Goal: Information Seeking & Learning: Learn about a topic

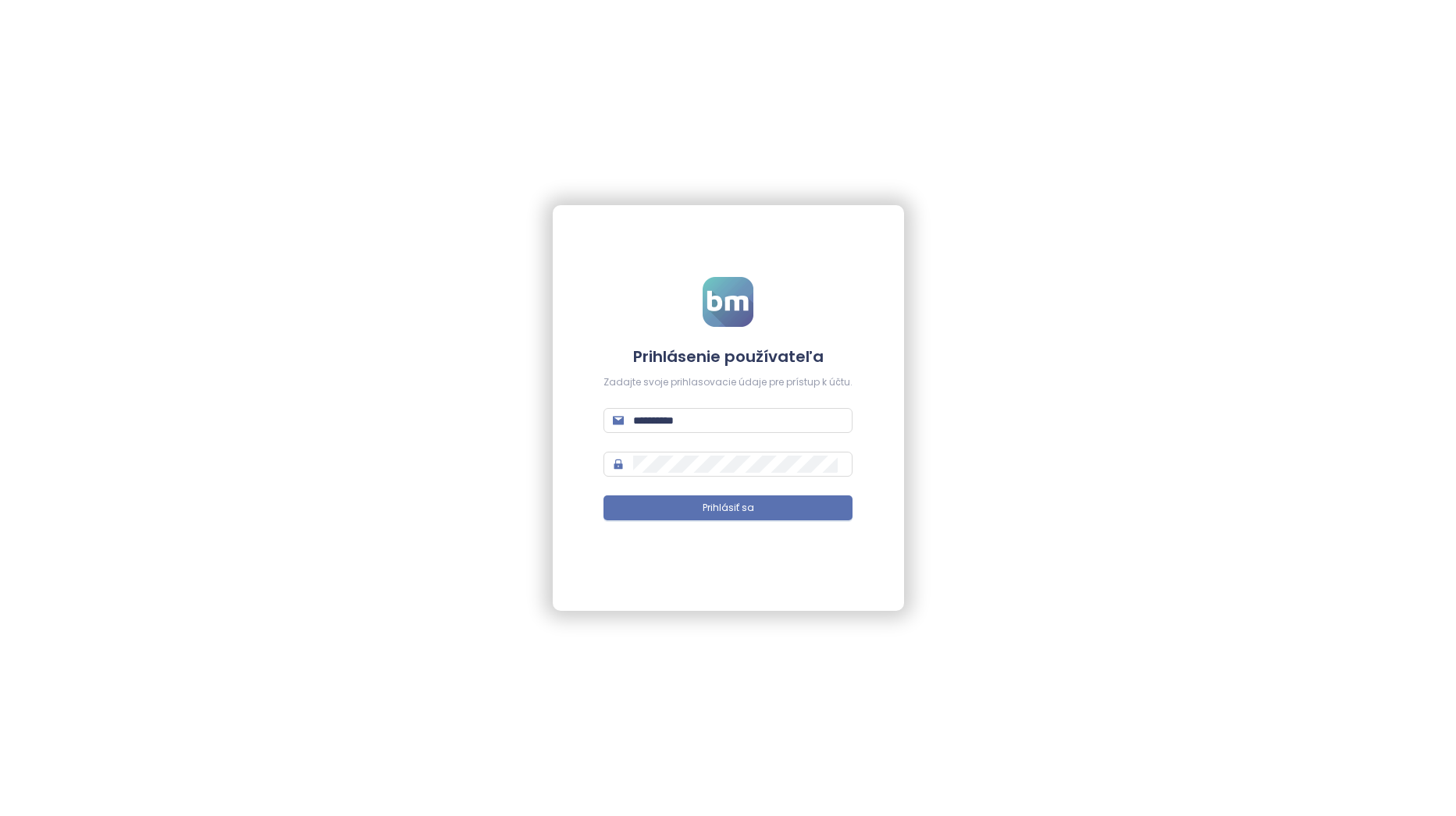
click at [694, 496] on button "Prihlásiť sa" at bounding box center [728, 508] width 249 height 25
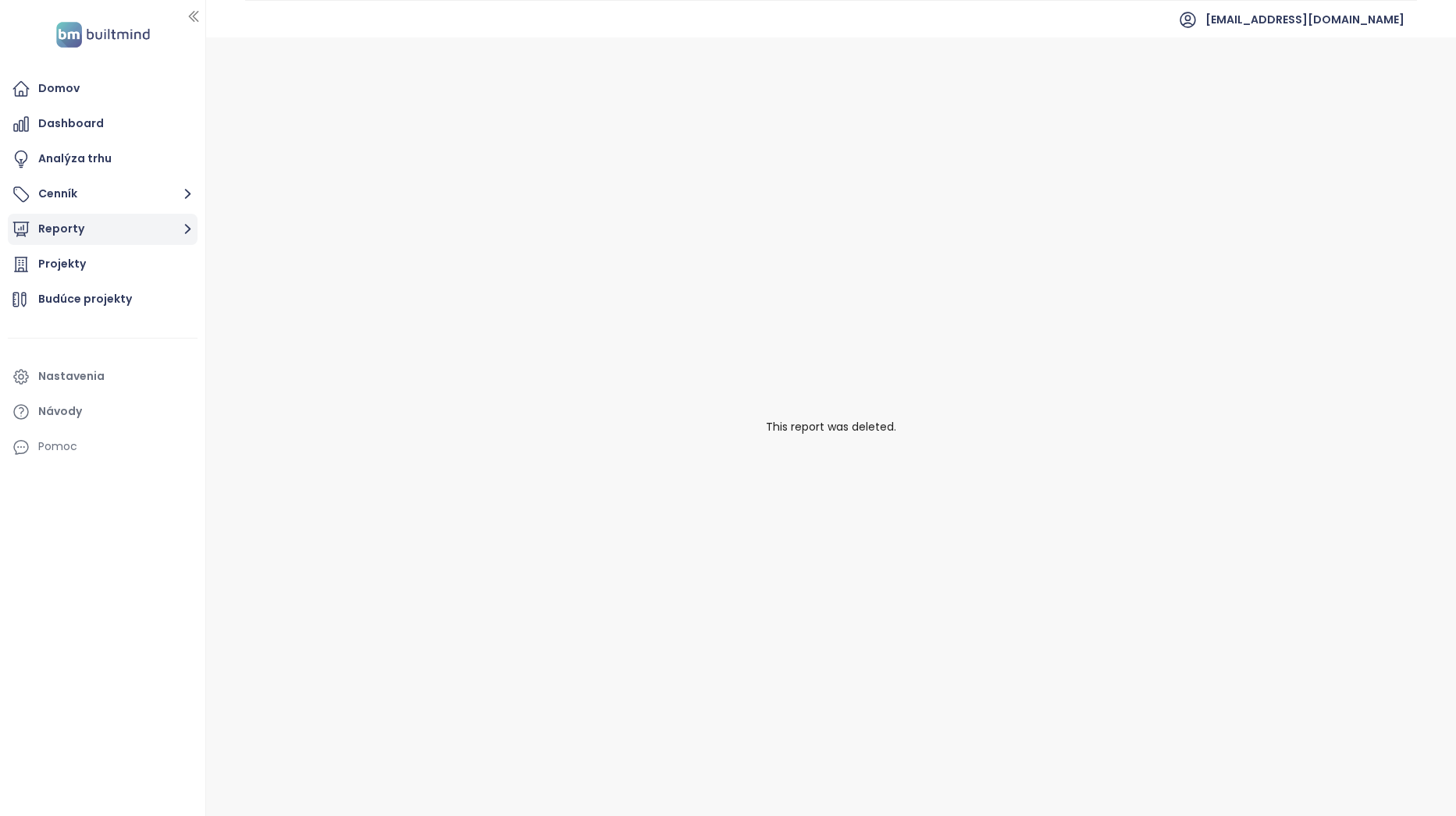
click at [129, 238] on button "Reporty" at bounding box center [102, 229] width 190 height 31
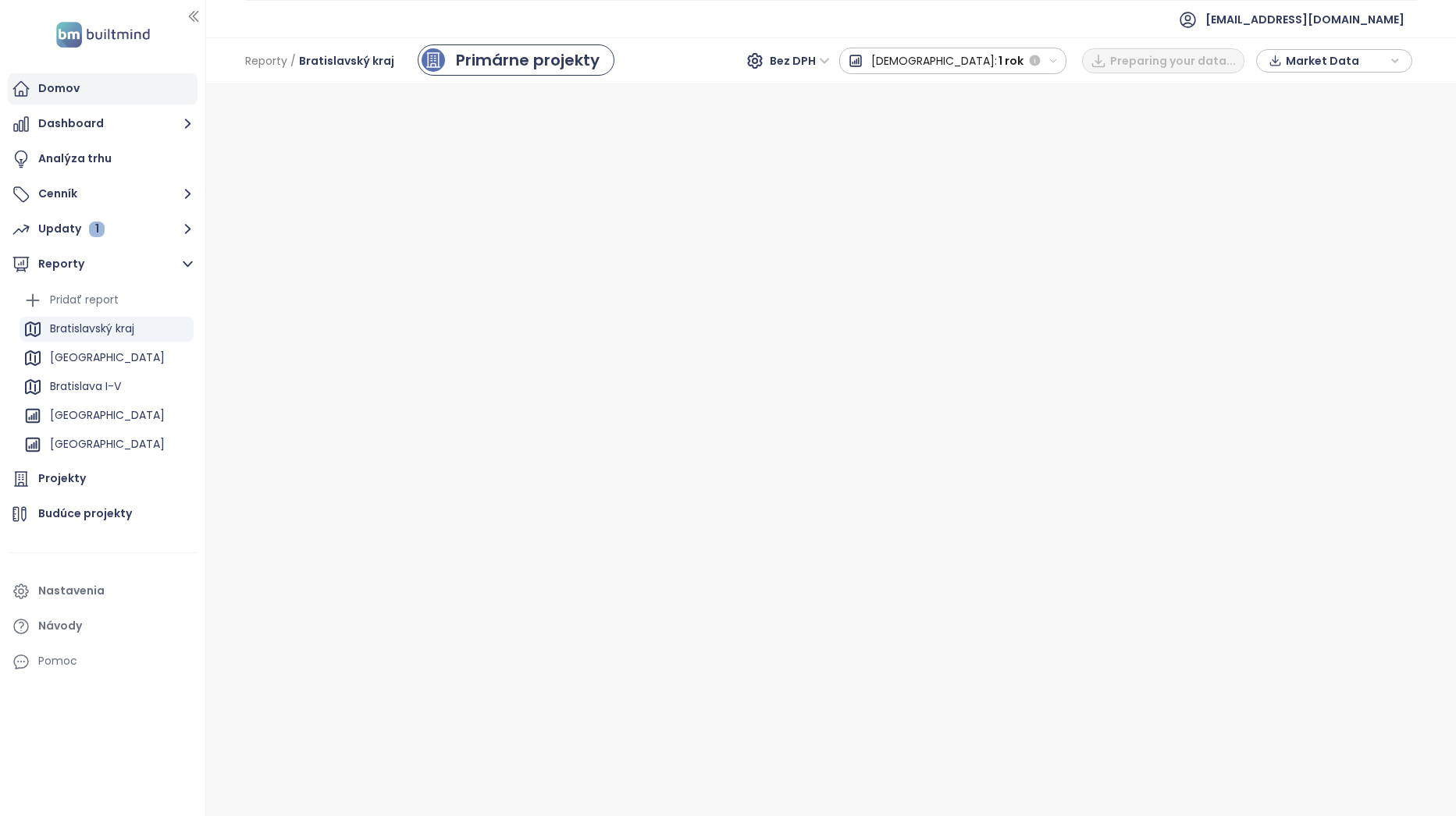
click at [84, 84] on div "Domov" at bounding box center [102, 89] width 190 height 31
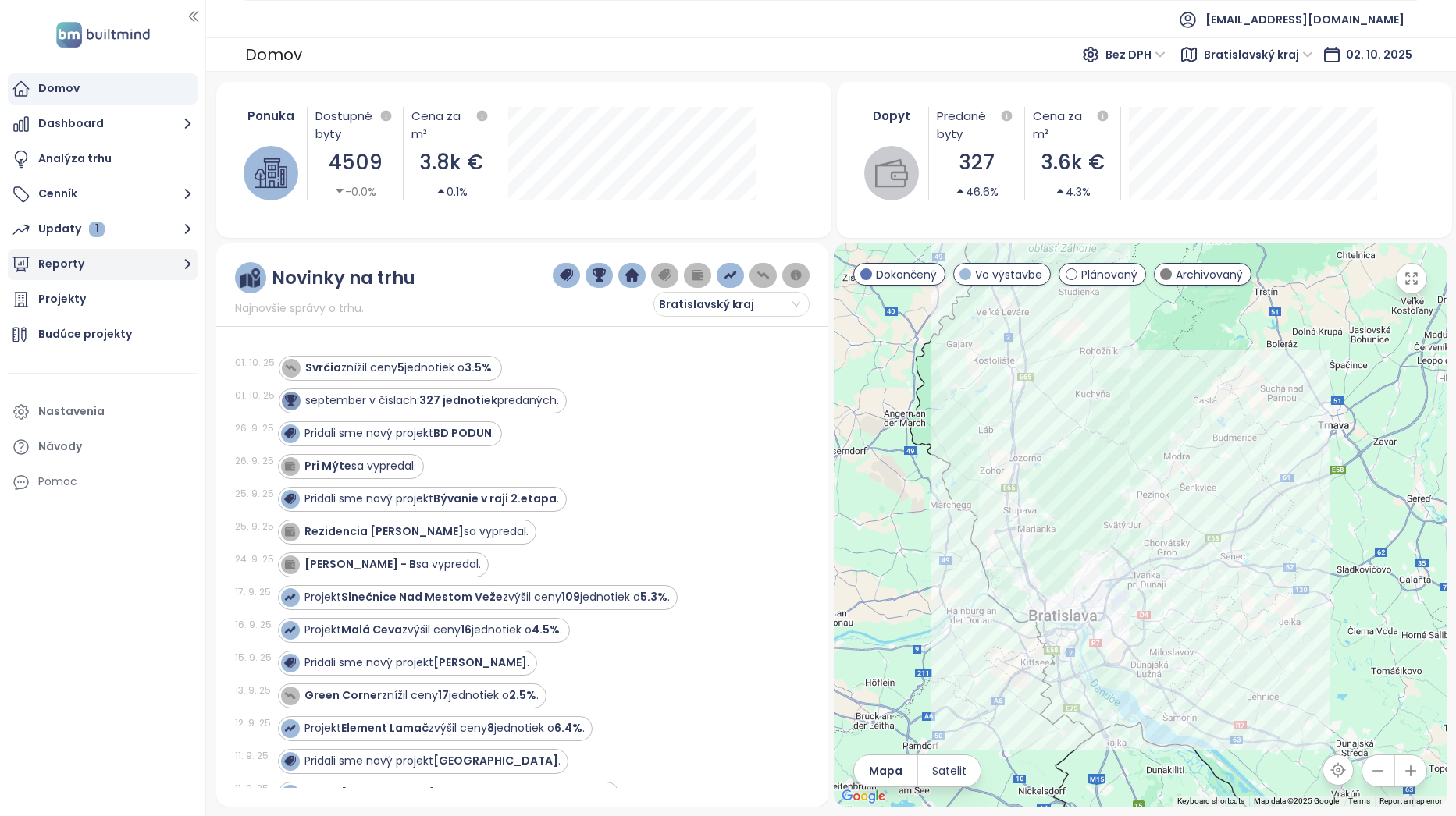
click at [119, 270] on button "Reporty" at bounding box center [102, 264] width 190 height 31
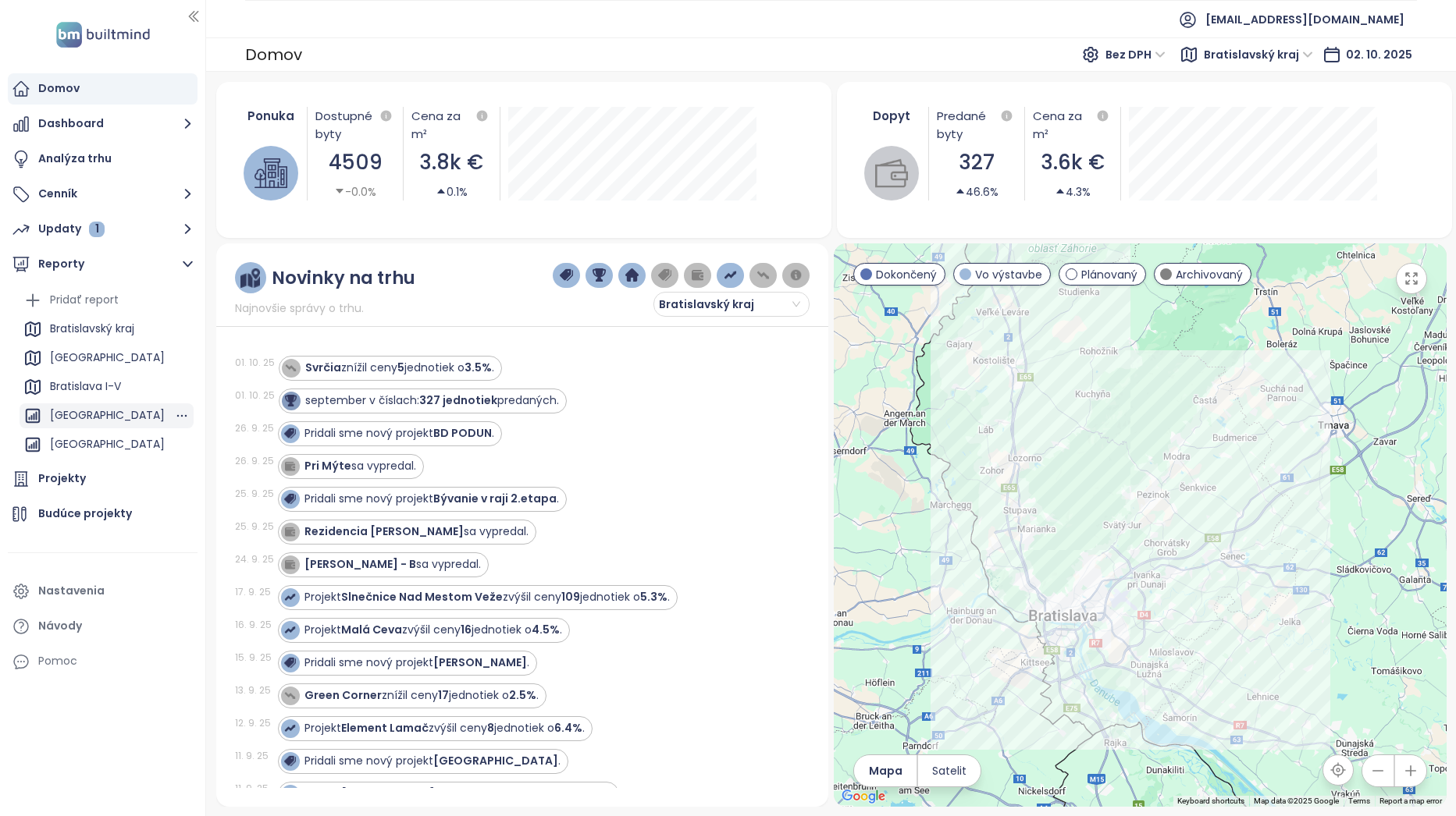
click at [129, 423] on div "[GEOGRAPHIC_DATA]" at bounding box center [107, 415] width 115 height 19
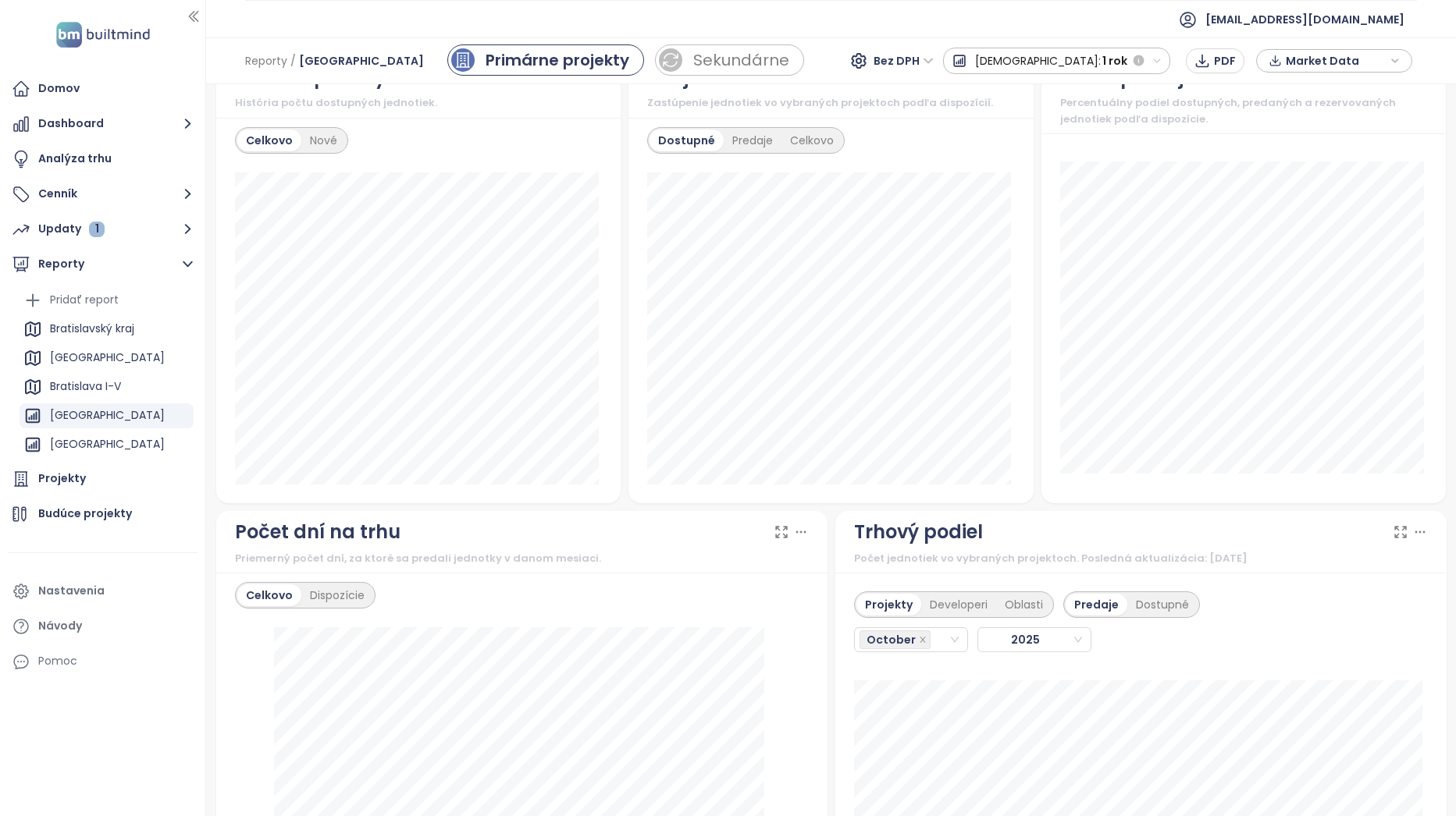
scroll to position [936, 0]
click at [950, 641] on icon "close-circle" at bounding box center [954, 641] width 9 height 9
click at [919, 640] on icon "close" at bounding box center [922, 641] width 6 height 6
click at [922, 640] on div "October" at bounding box center [897, 642] width 74 height 22
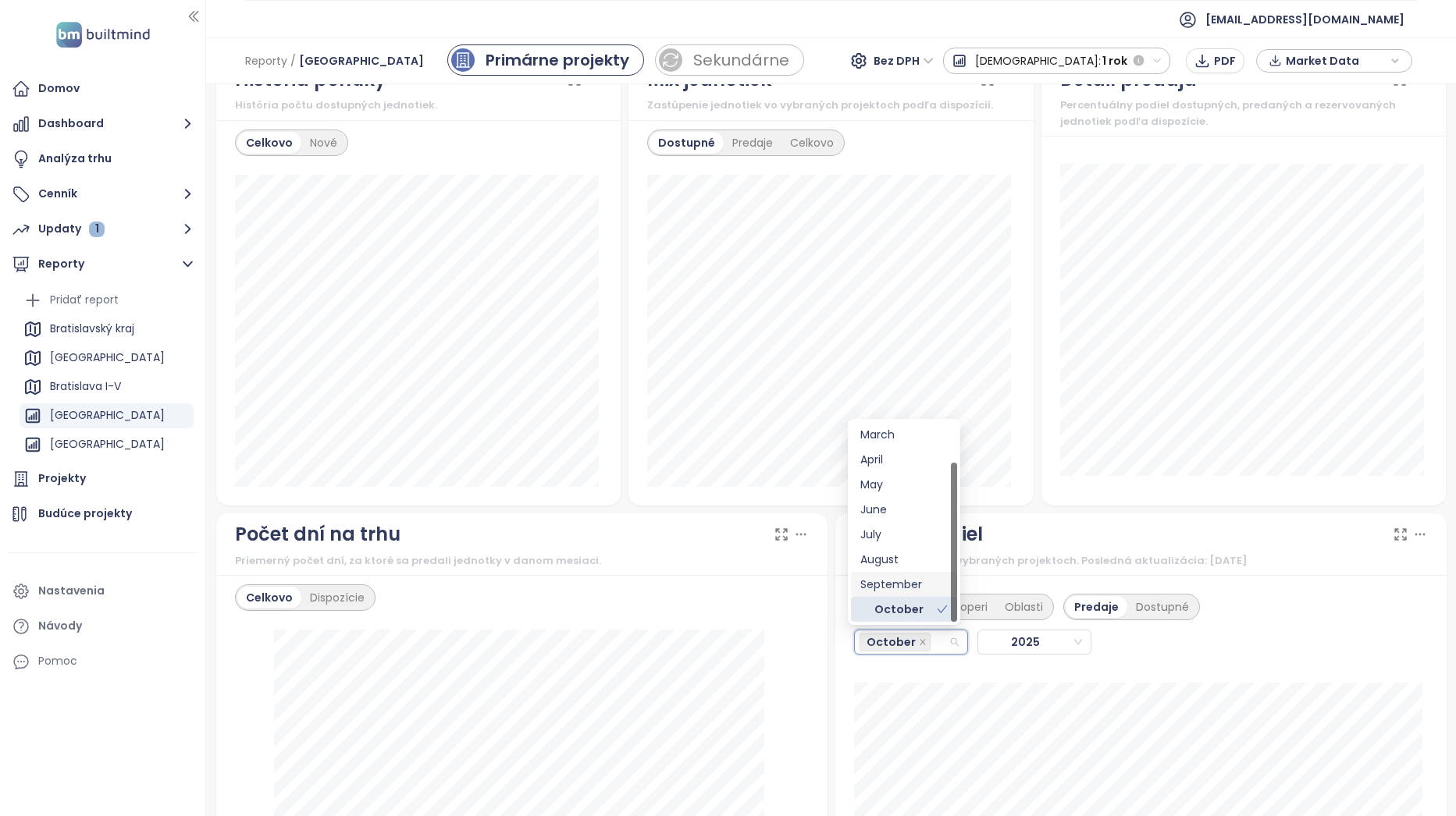
click at [900, 579] on div "September" at bounding box center [903, 584] width 88 height 18
click at [918, 643] on icon "close" at bounding box center [922, 641] width 8 height 8
click at [825, 630] on div "Počet dní na trhu Priemerný počet dní, za ktoré sa predali jednotky v danom mes…" at bounding box center [522, 768] width 619 height 509
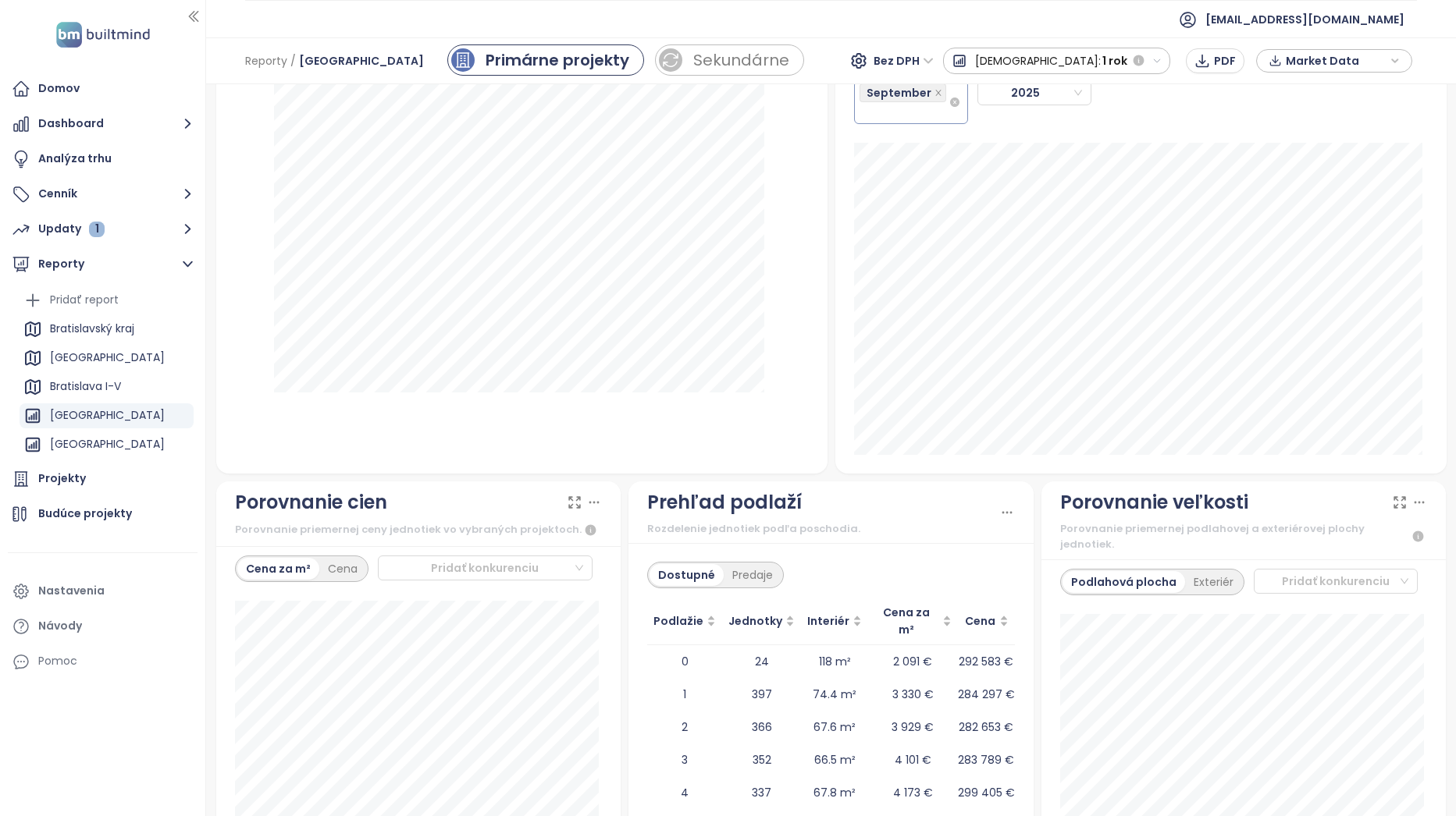
scroll to position [1696, 0]
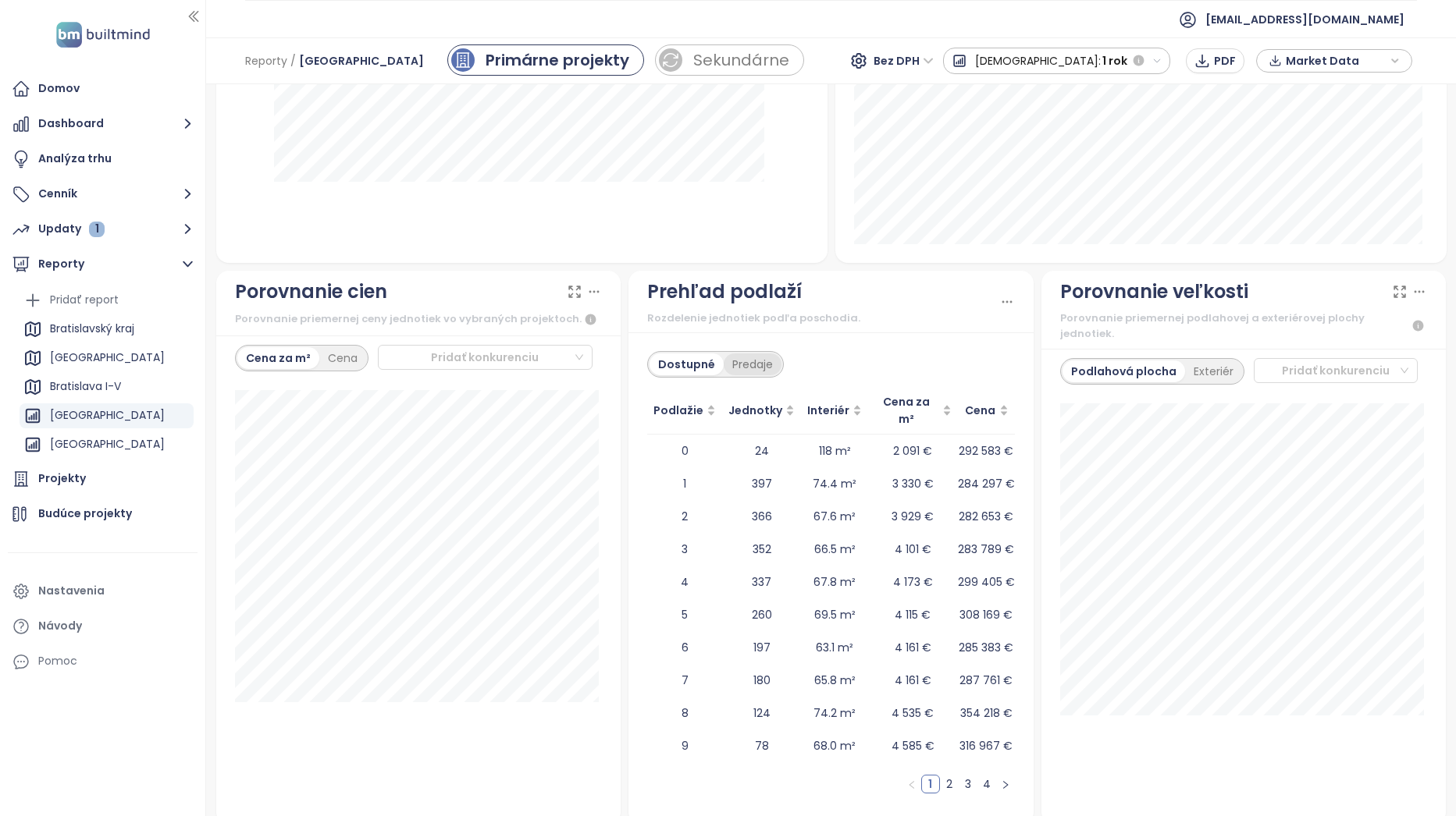
click at [758, 358] on div "Predaje" at bounding box center [752, 365] width 58 height 22
click at [1161, 58] on icon "button" at bounding box center [1157, 61] width 10 height 10
click at [1081, 83] on div "1 týždeň" at bounding box center [1011, 89] width 136 height 28
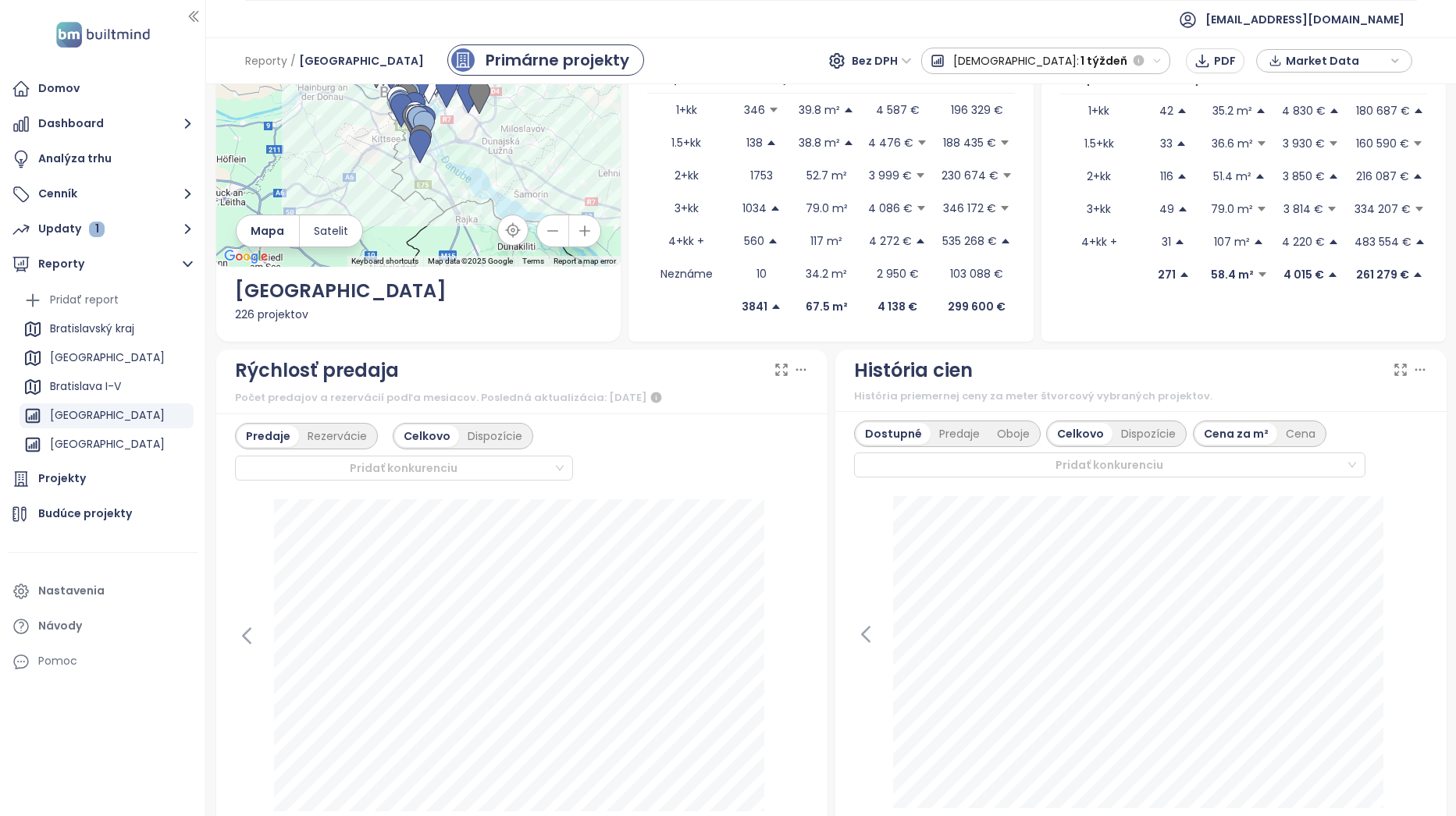
scroll to position [0, 0]
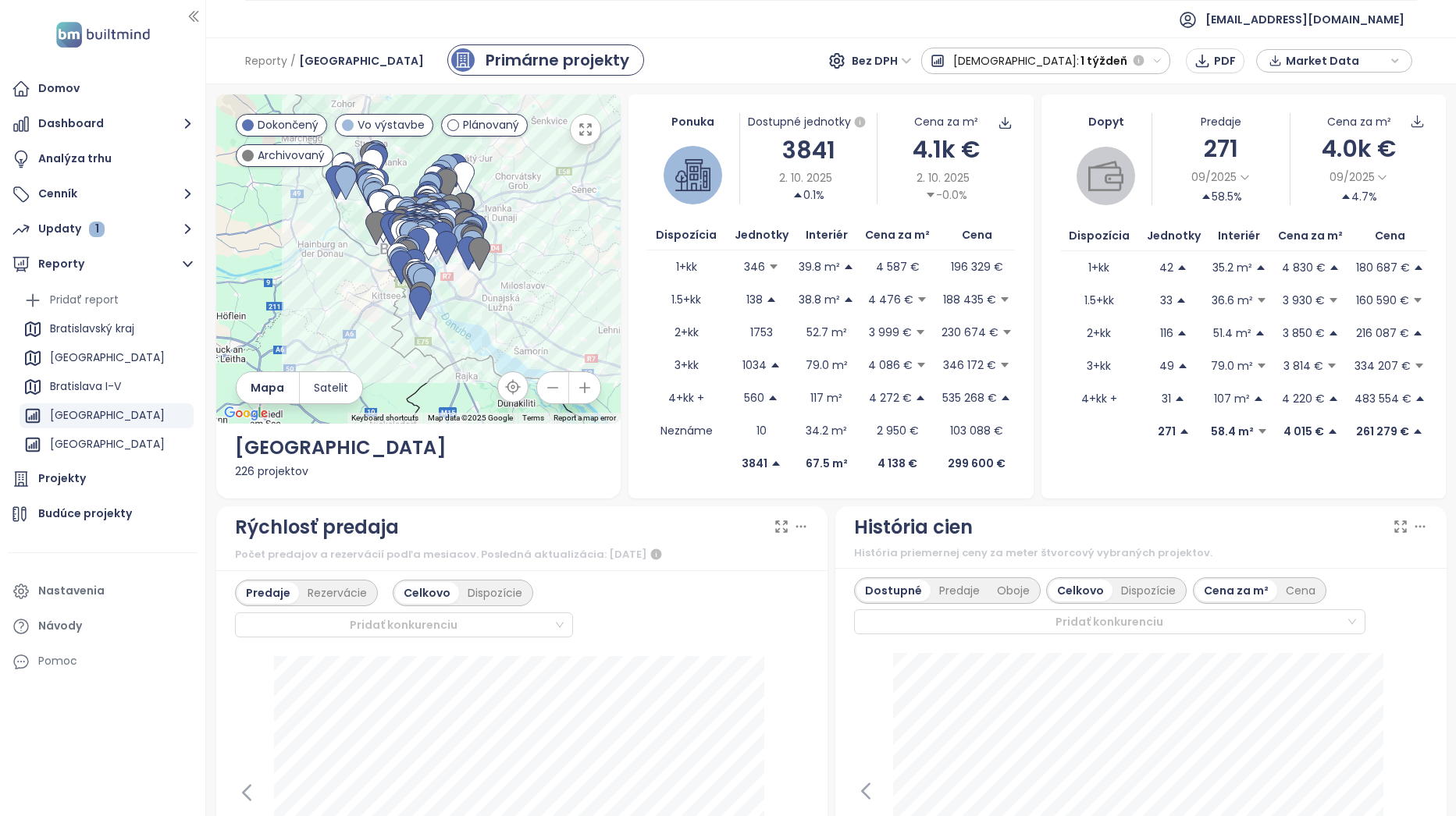
click at [1160, 53] on button "[DEMOGRAPHIC_DATA]: 1 týždeň" at bounding box center [1045, 61] width 250 height 27
click at [1078, 211] on div "1 rok" at bounding box center [999, 201] width 156 height 28
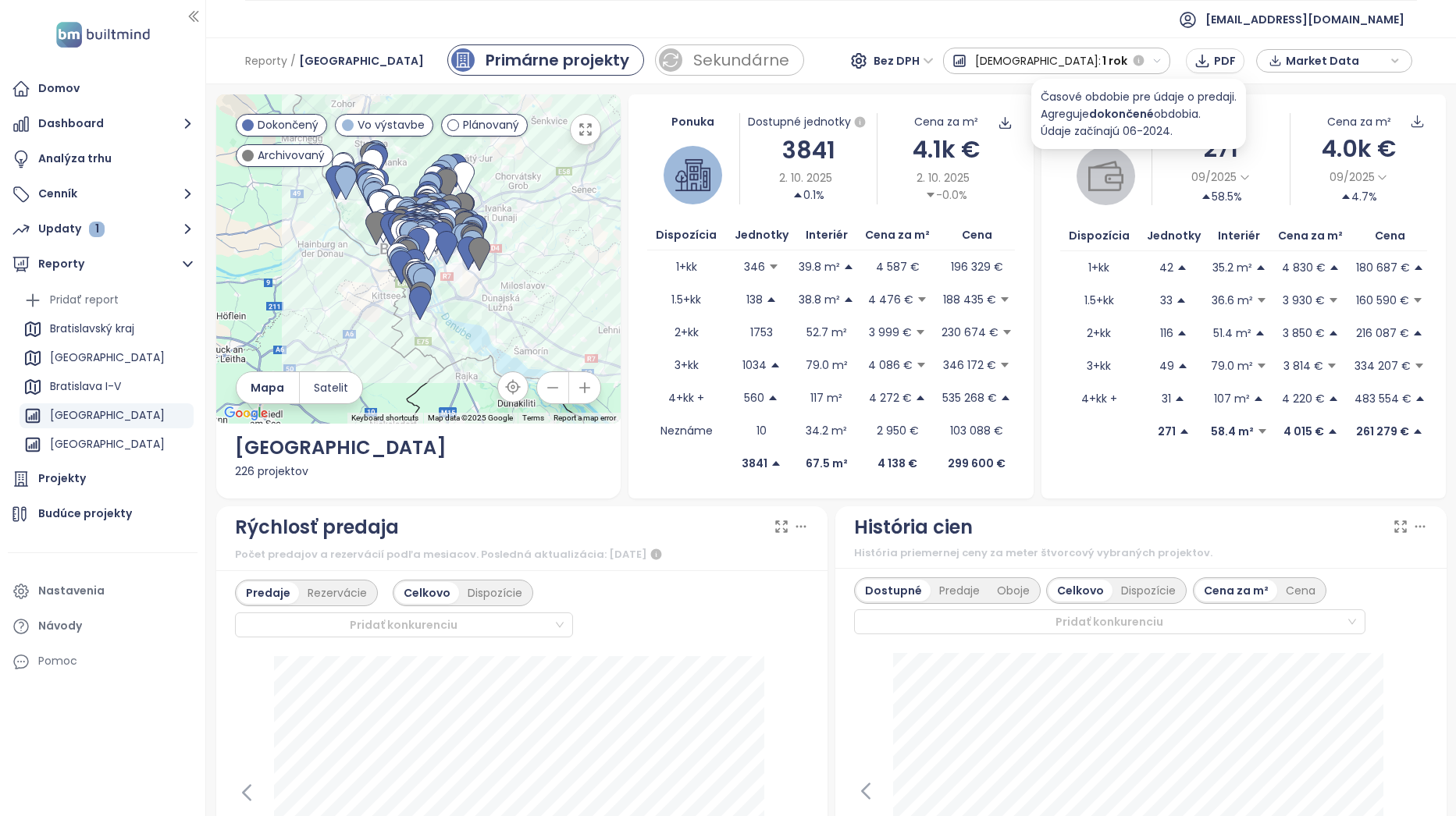
click at [1153, 64] on button "[DEMOGRAPHIC_DATA]: 1 rok" at bounding box center [1056, 61] width 228 height 27
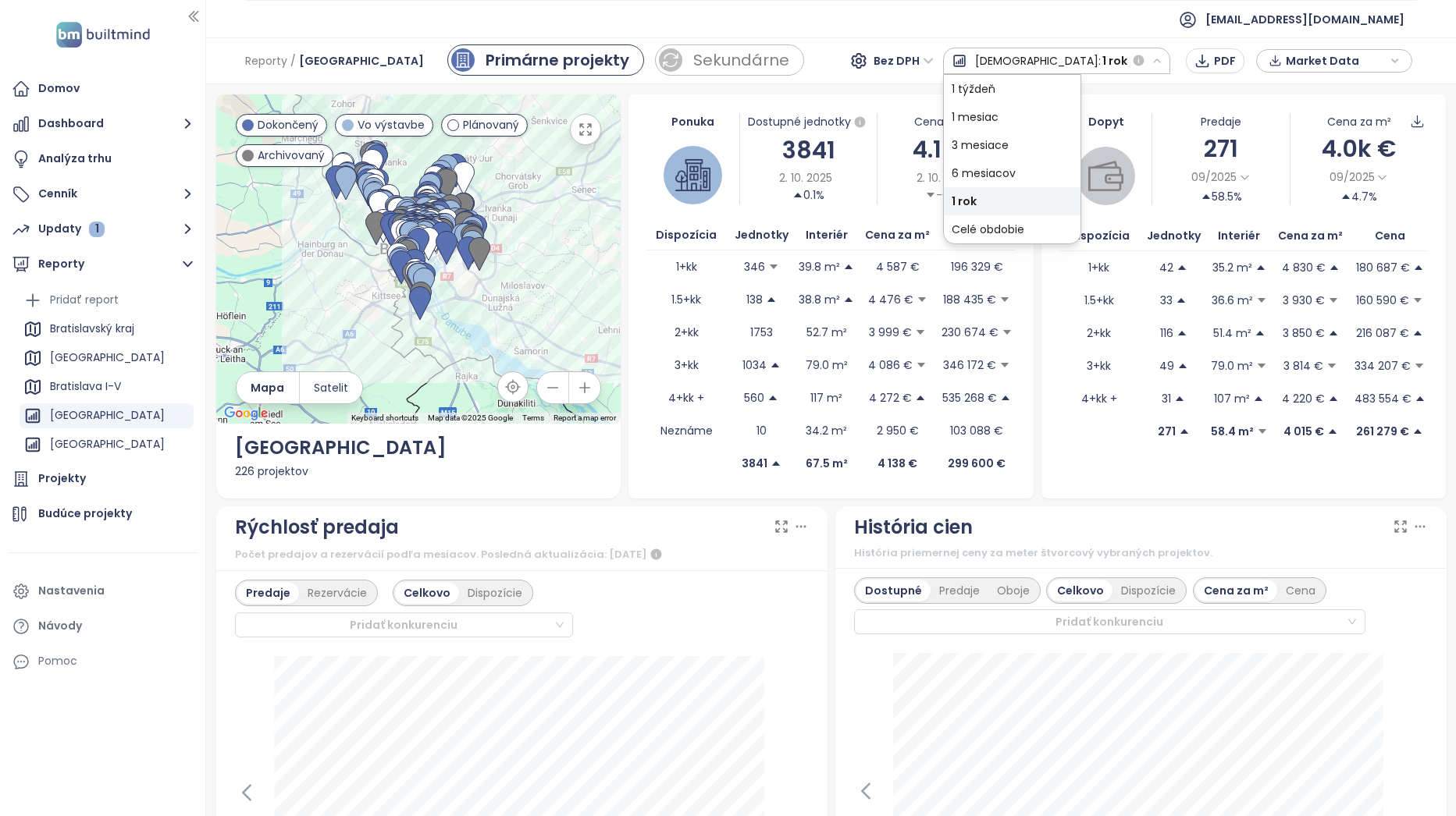
click at [1153, 60] on icon "button" at bounding box center [1157, 61] width 10 height 10
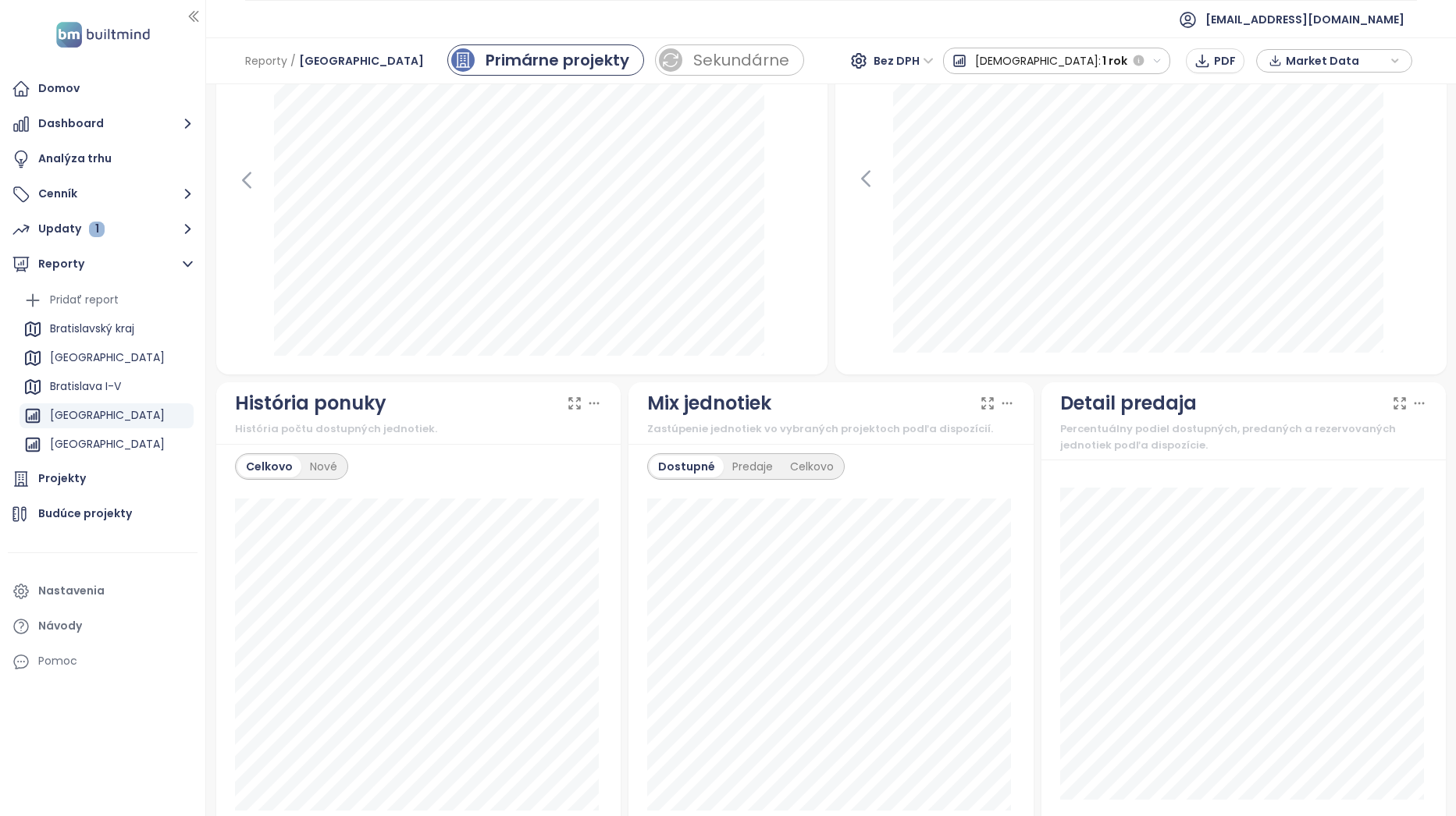
scroll to position [780, 0]
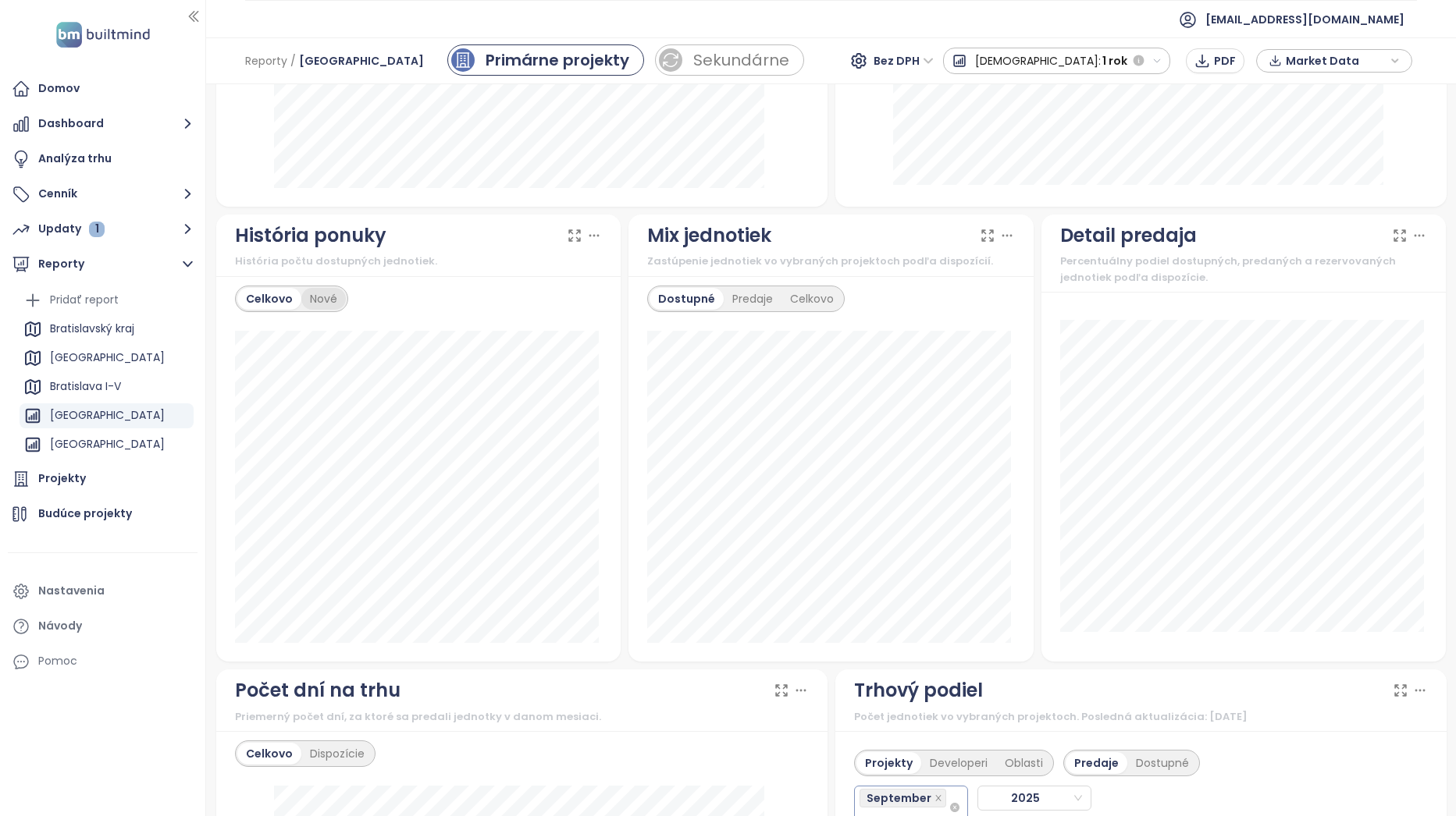
click at [320, 299] on div "Nové" at bounding box center [323, 298] width 44 height 22
click at [259, 307] on div "Celkovo" at bounding box center [268, 298] width 61 height 22
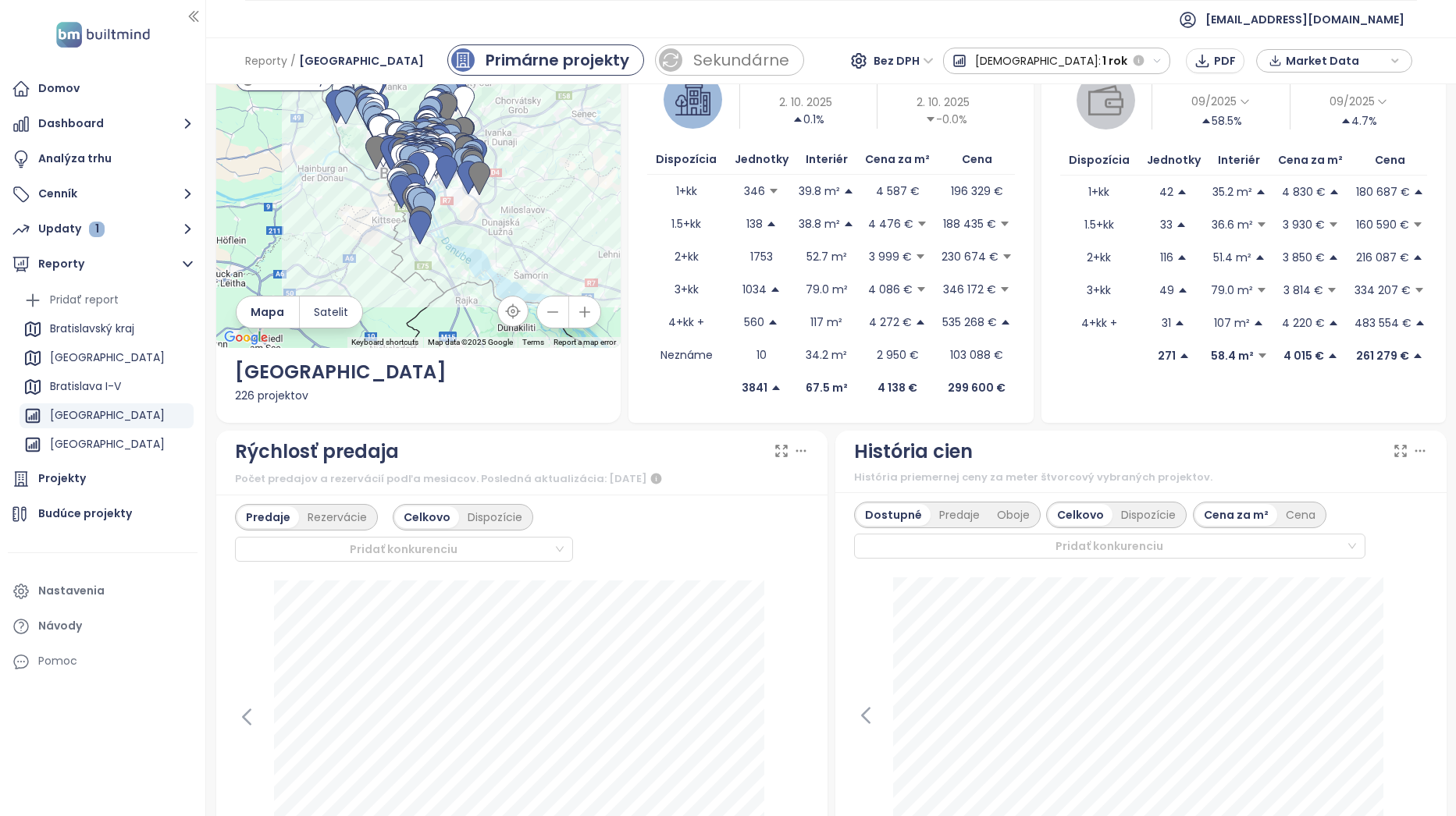
scroll to position [0, 0]
